Goal: Check status: Check status

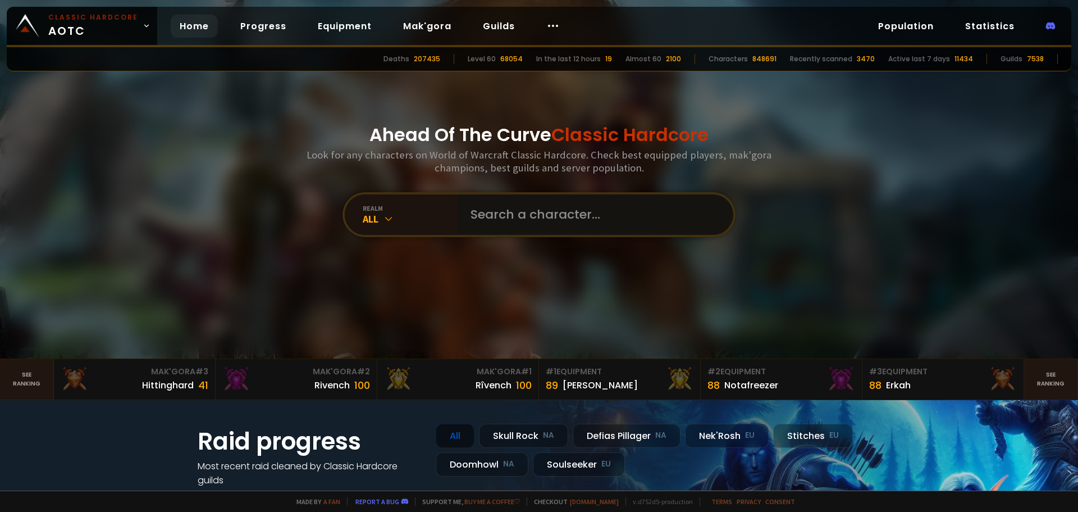
click at [479, 215] on input "text" at bounding box center [592, 214] width 256 height 40
type input "Timberius"
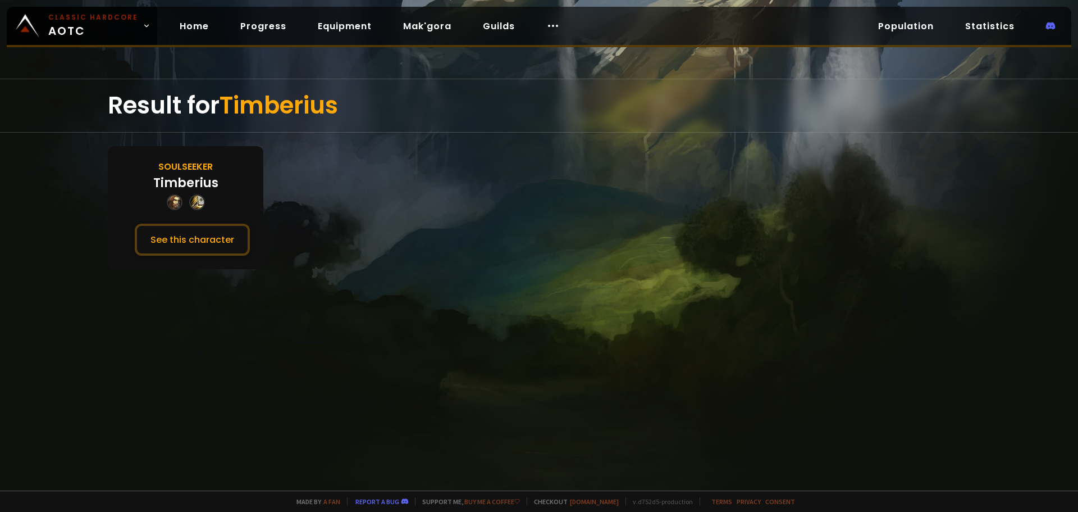
click at [209, 186] on div "Timberius" at bounding box center [185, 183] width 65 height 19
click at [195, 232] on button "See this character" at bounding box center [192, 240] width 115 height 32
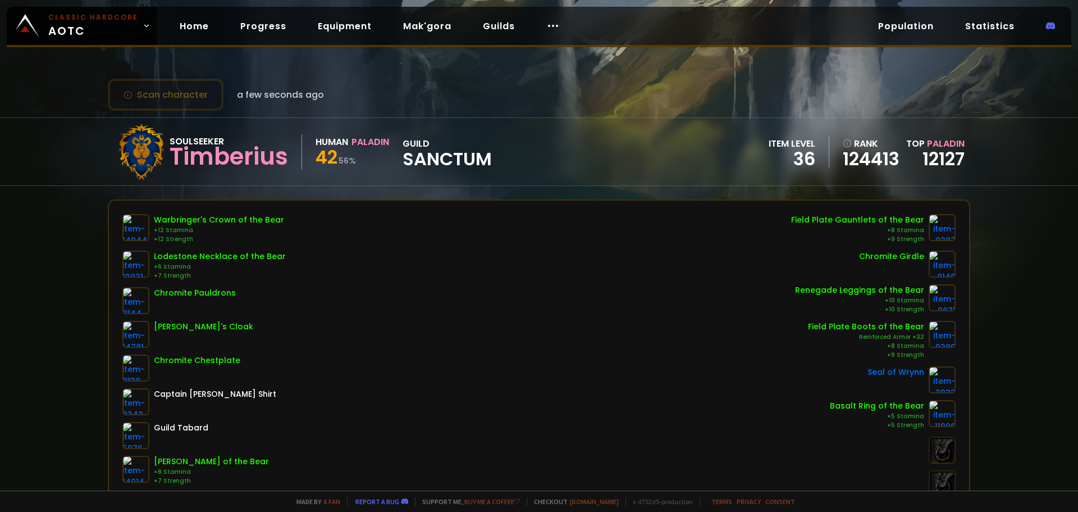
click at [79, 179] on div "Soulseeker Timberius Human Paladin 42 56 % guild Sanctum item level 36 rank 124…" at bounding box center [539, 151] width 1078 height 69
click at [88, 226] on div "Scan character a few seconds ago Soulseeker Timberius Human Paladin 42 56 % gui…" at bounding box center [539, 245] width 1078 height 490
click at [39, 212] on div "Scan character a few seconds ago Soulseeker Timberius Human Paladin 42 56 % gui…" at bounding box center [539, 245] width 1078 height 490
